Goal: Task Accomplishment & Management: Manage account settings

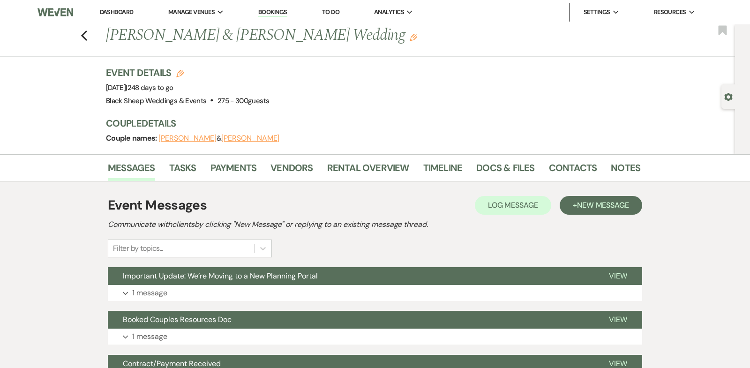
click at [123, 12] on link "Dashboard" at bounding box center [117, 12] width 34 height 8
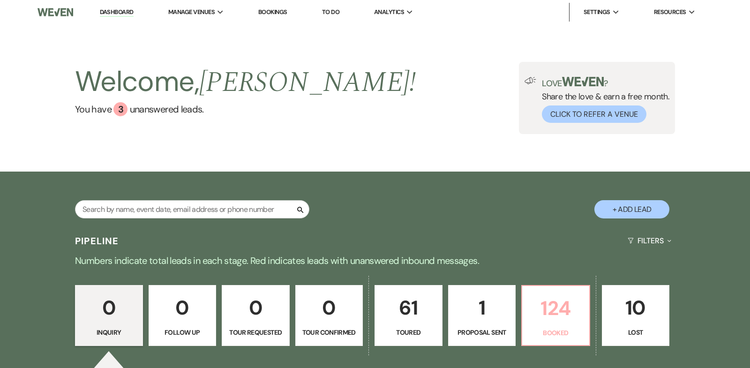
click at [561, 313] on p "124" at bounding box center [556, 307] width 56 height 31
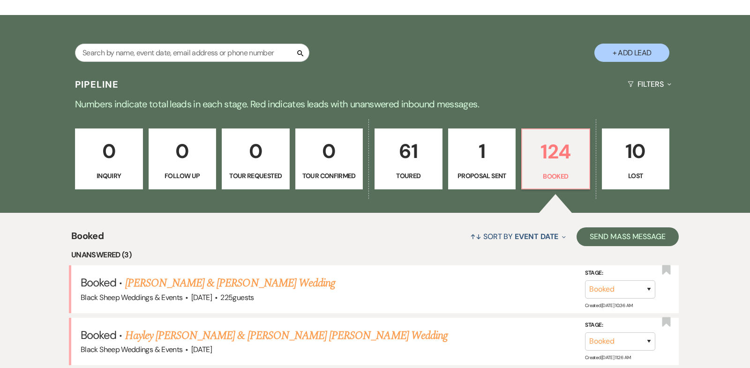
scroll to position [132, 0]
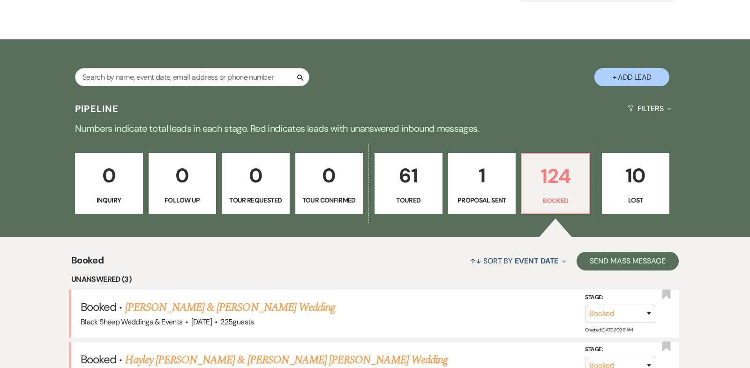
click at [482, 173] on p "1" at bounding box center [482, 175] width 56 height 31
select select "6"
